Goal: Transaction & Acquisition: Purchase product/service

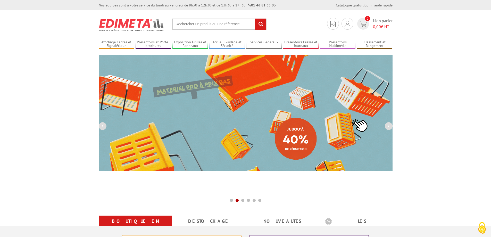
click at [179, 23] on input "text" at bounding box center [219, 24] width 94 height 11
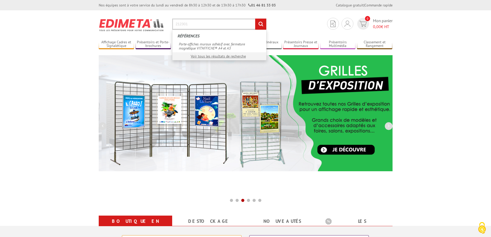
type input "212301"
click at [255, 19] on input "rechercher" at bounding box center [260, 24] width 11 height 11
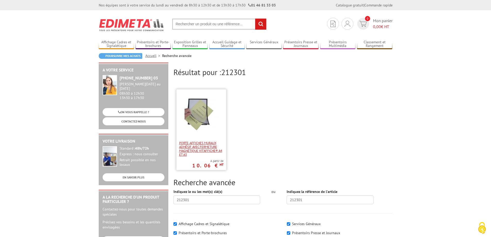
click at [206, 146] on span "Porte-affiches muraux adhésif avec fermeture magnétique VIT’AFFICHE® A4 et A3" at bounding box center [201, 148] width 44 height 15
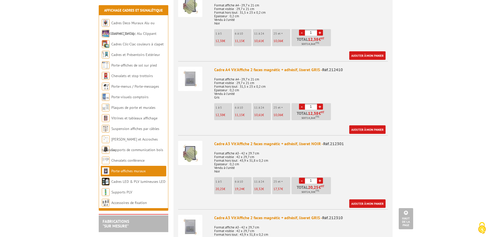
scroll to position [232, 0]
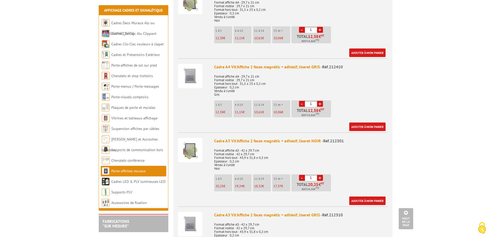
click at [318, 175] on link "+" at bounding box center [320, 178] width 6 height 6
type input "2"
